Goal: Information Seeking & Learning: Find specific fact

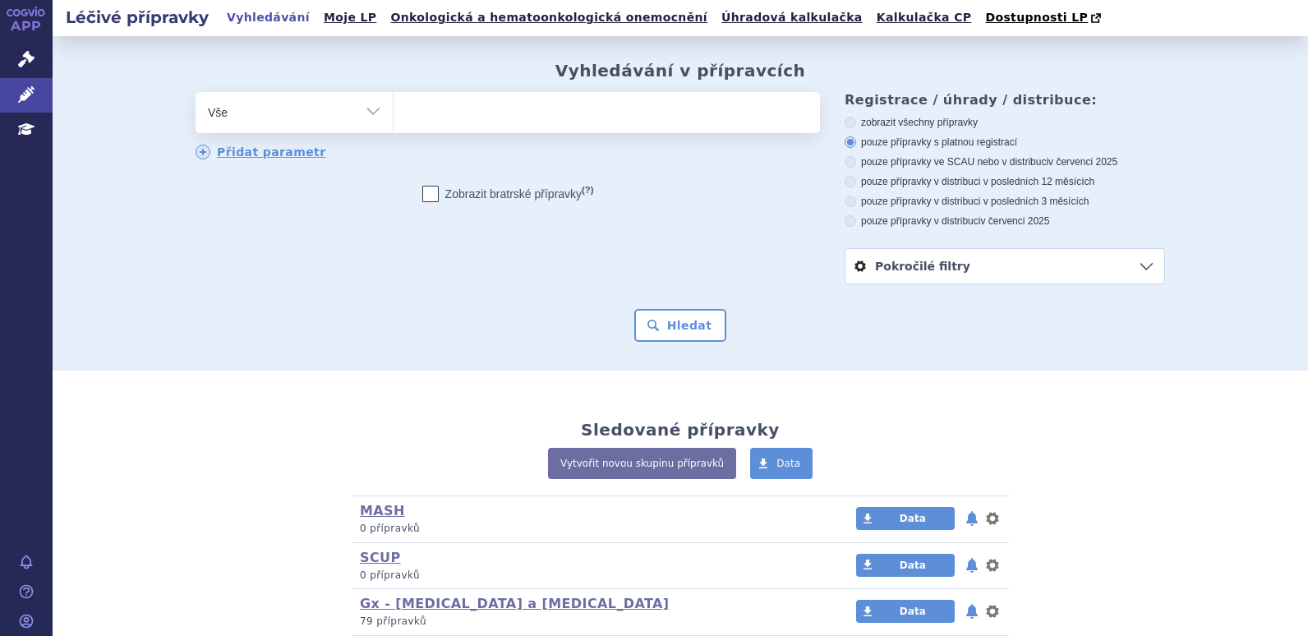
click at [481, 116] on ul at bounding box center [607, 109] width 427 height 35
click at [394, 116] on select at bounding box center [393, 111] width 1 height 41
click at [13, 45] on link "Správní řízení" at bounding box center [26, 60] width 53 height 35
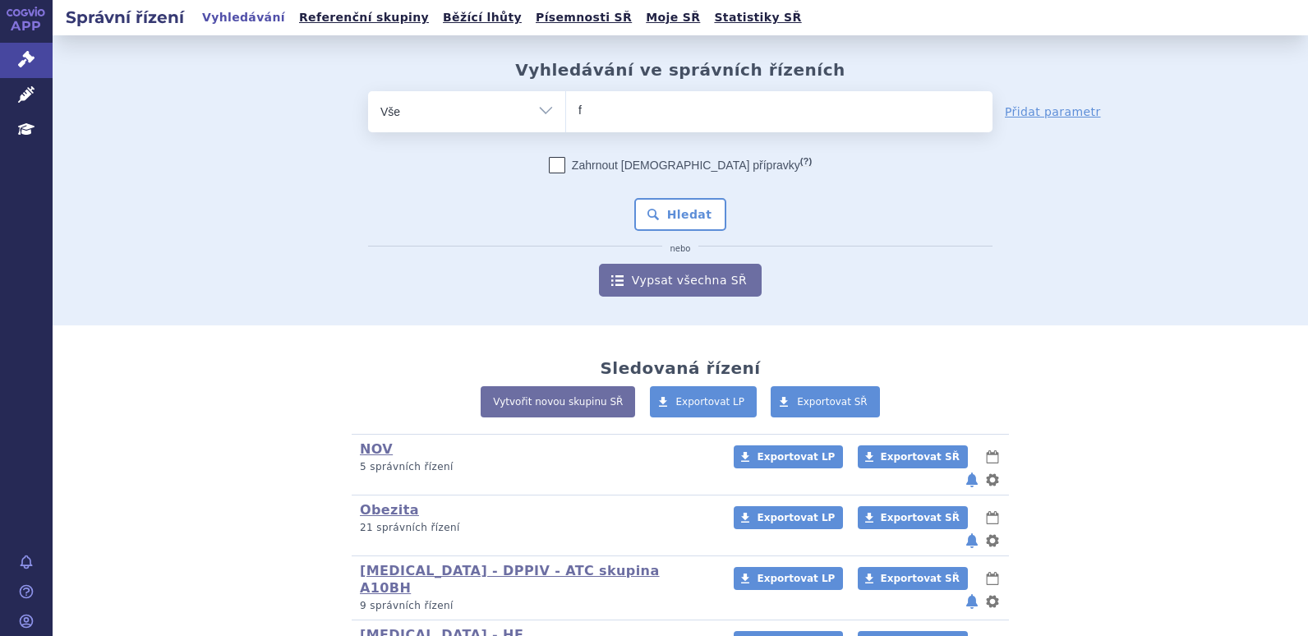
type input "fo"
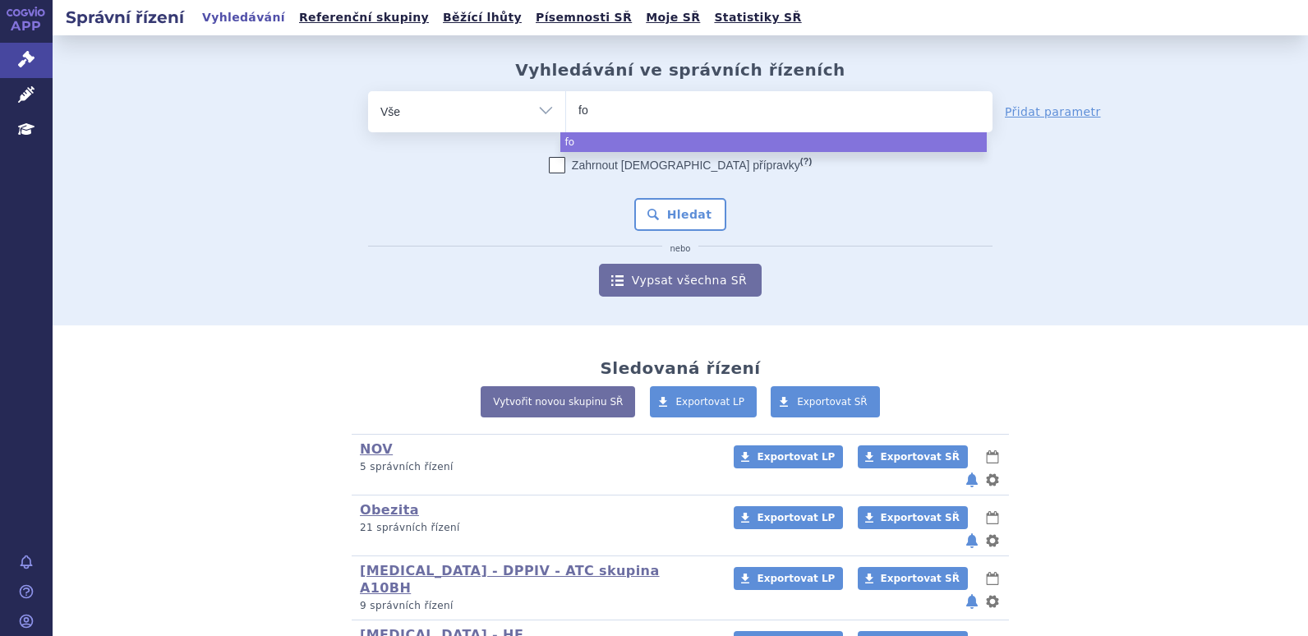
type input "for"
type input "forxi"
type input "forxig"
type input "forxiga"
select select "forxiga"
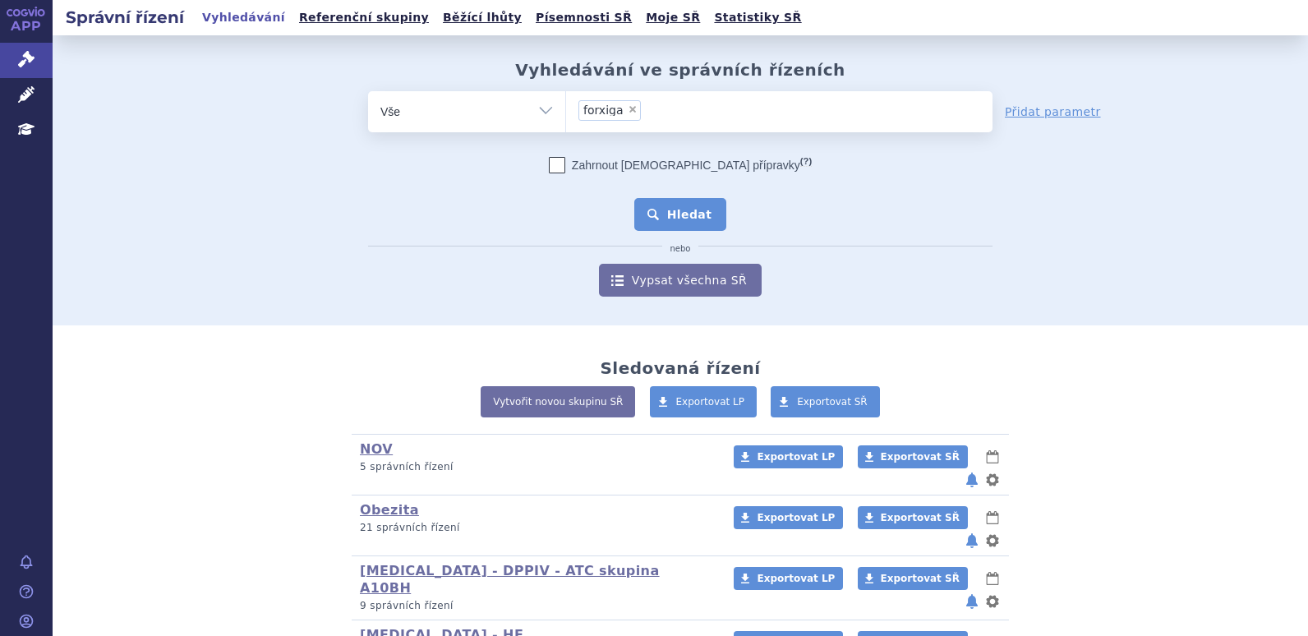
click at [695, 219] on button "Hledat" at bounding box center [680, 214] width 93 height 33
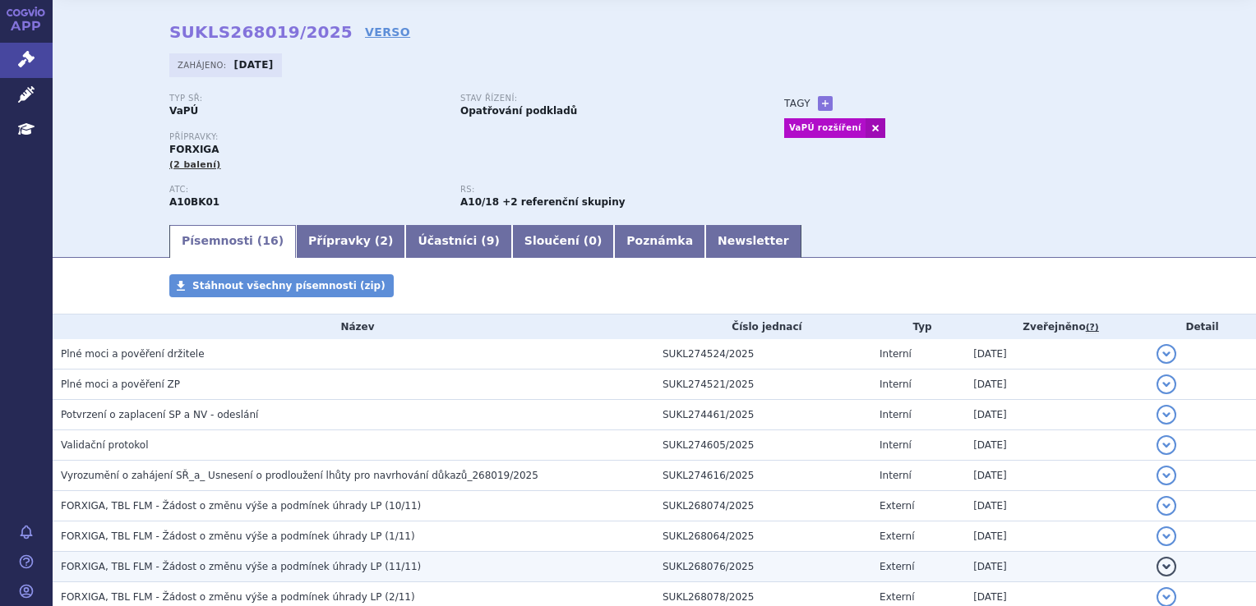
scroll to position [82, 0]
